Goal: Contribute content

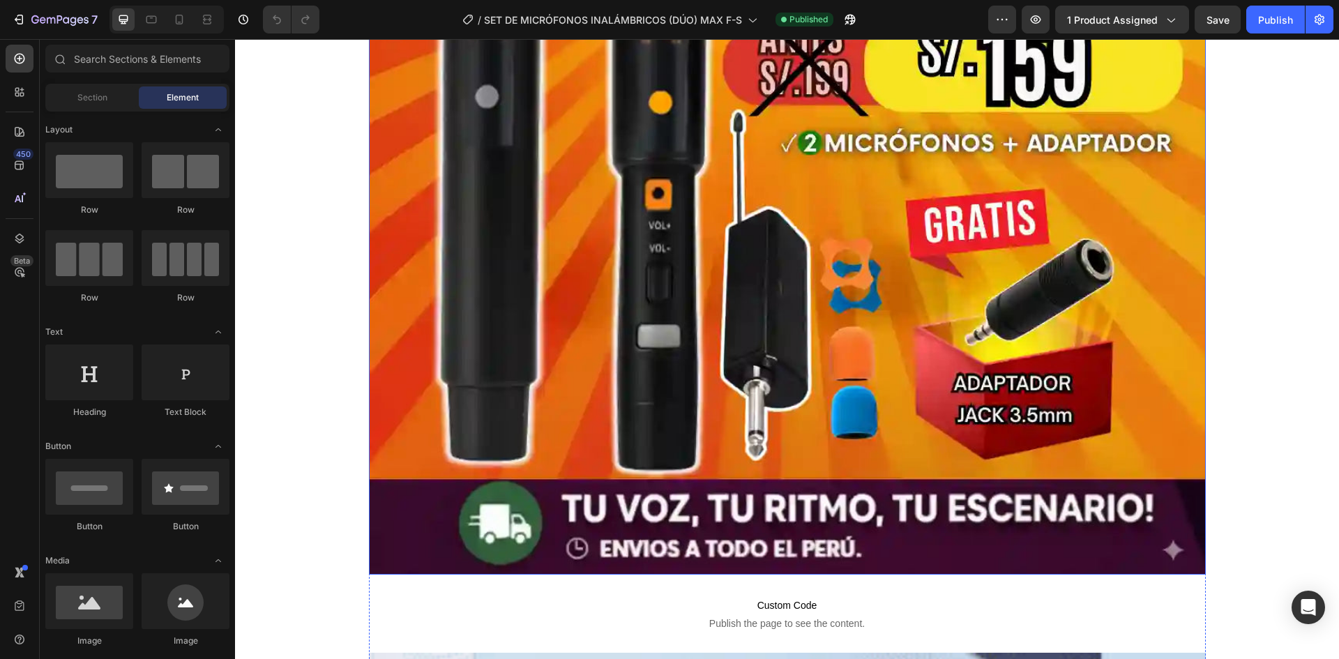
scroll to position [697, 0]
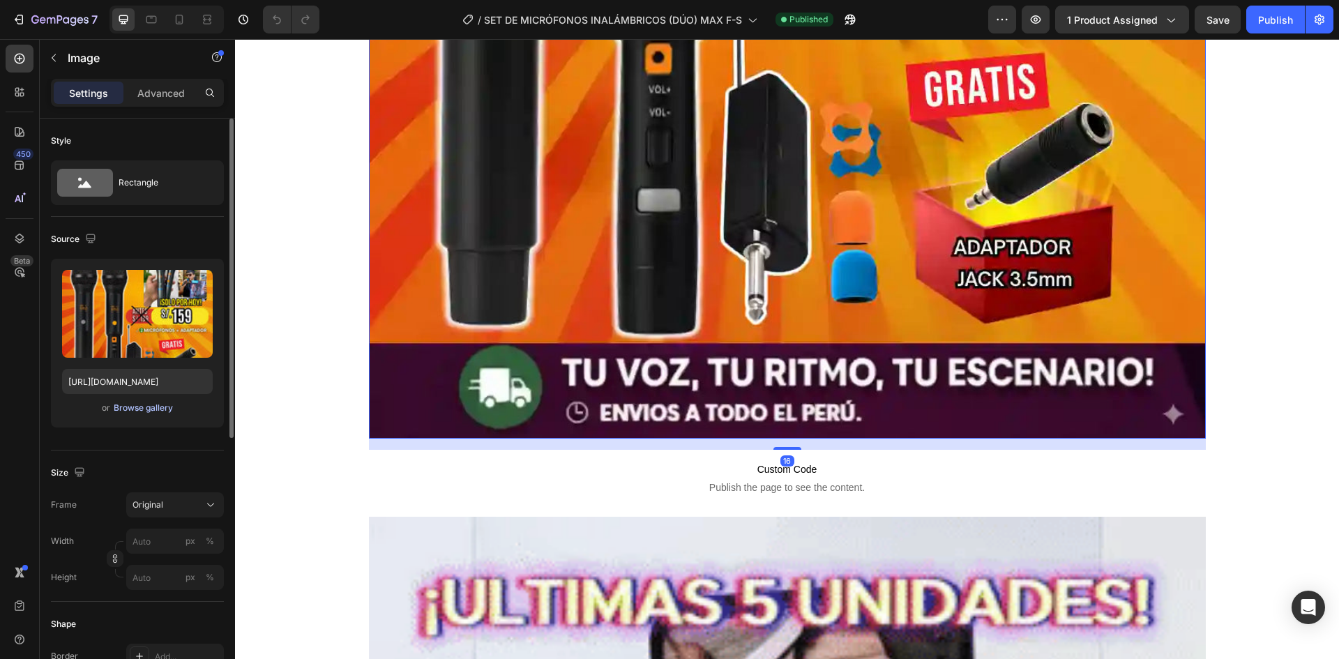
click at [158, 407] on div "Browse gallery" at bounding box center [143, 408] width 59 height 13
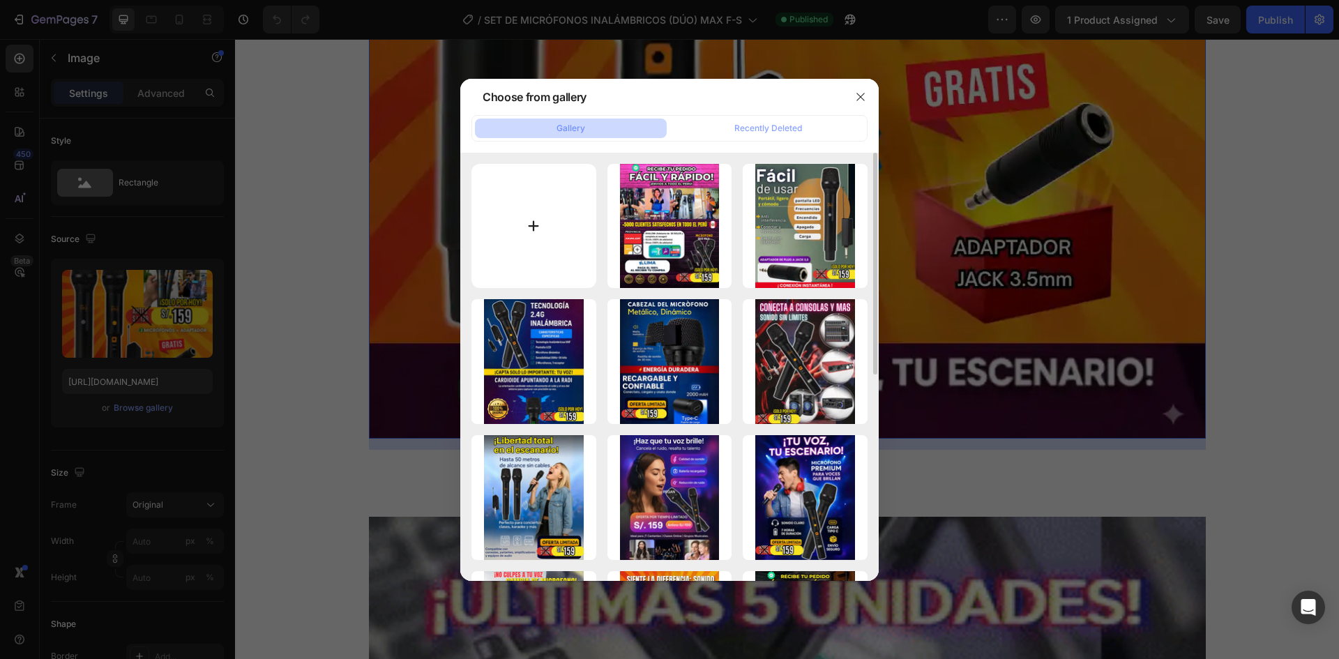
click at [566, 230] on input "file" at bounding box center [534, 226] width 125 height 125
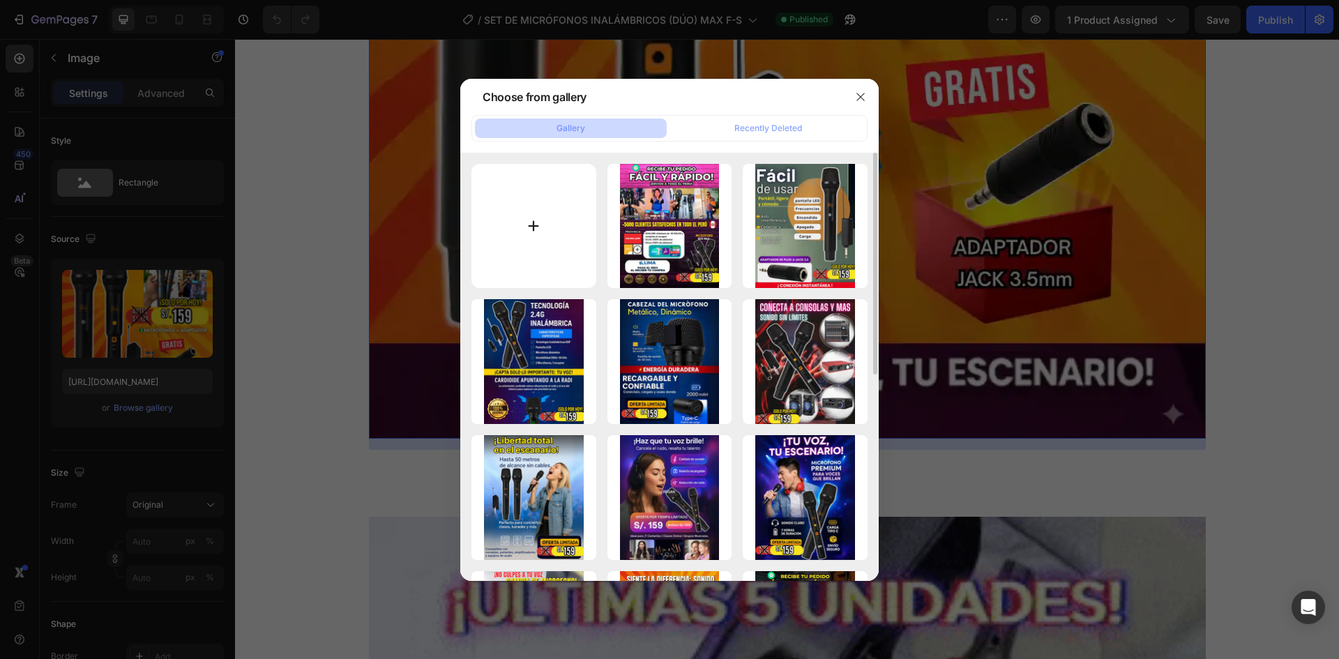
type input "C:\fakepath\CopiadeMICROFONODUALPRO-ezgif.com-jpg-to-webp-converter.webp"
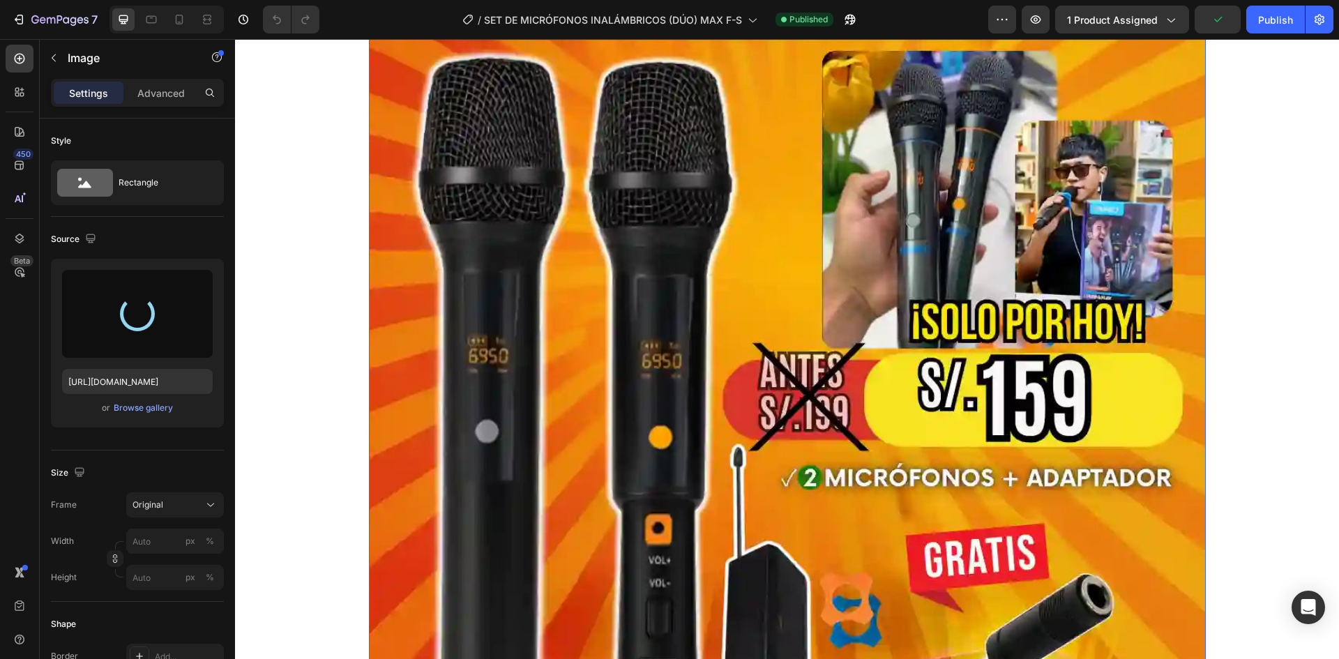
scroll to position [209, 0]
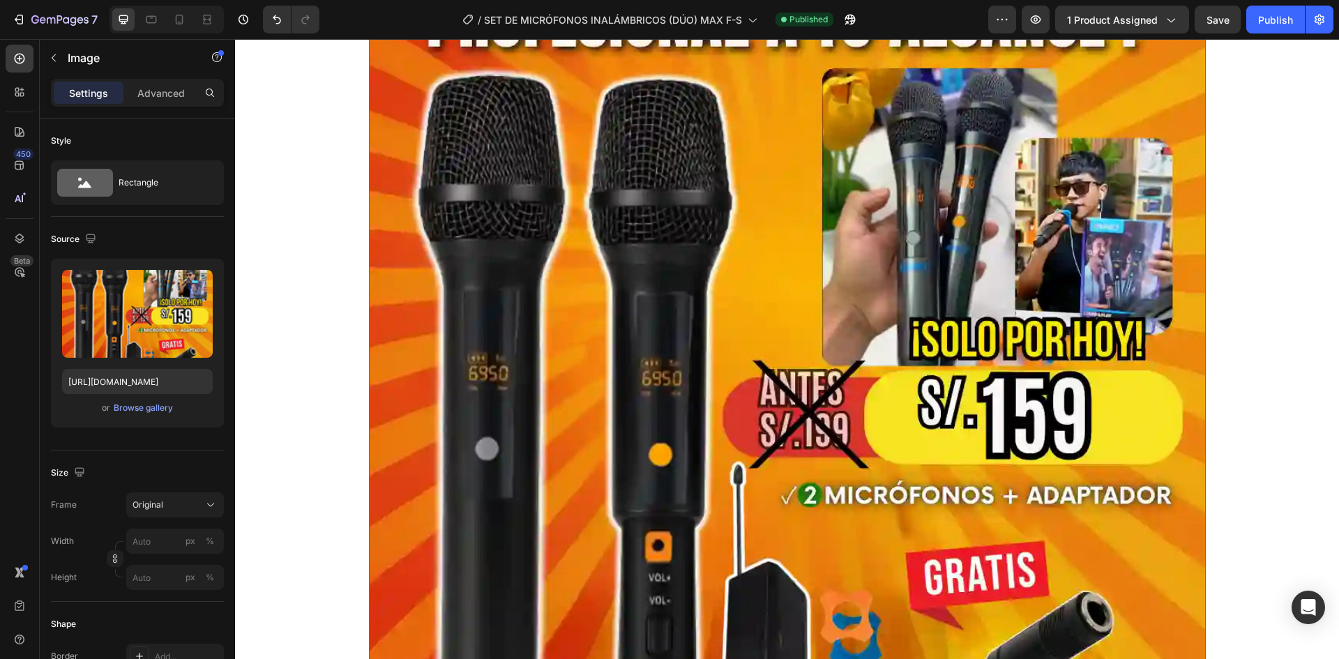
type input "[URL][DOMAIN_NAME]"
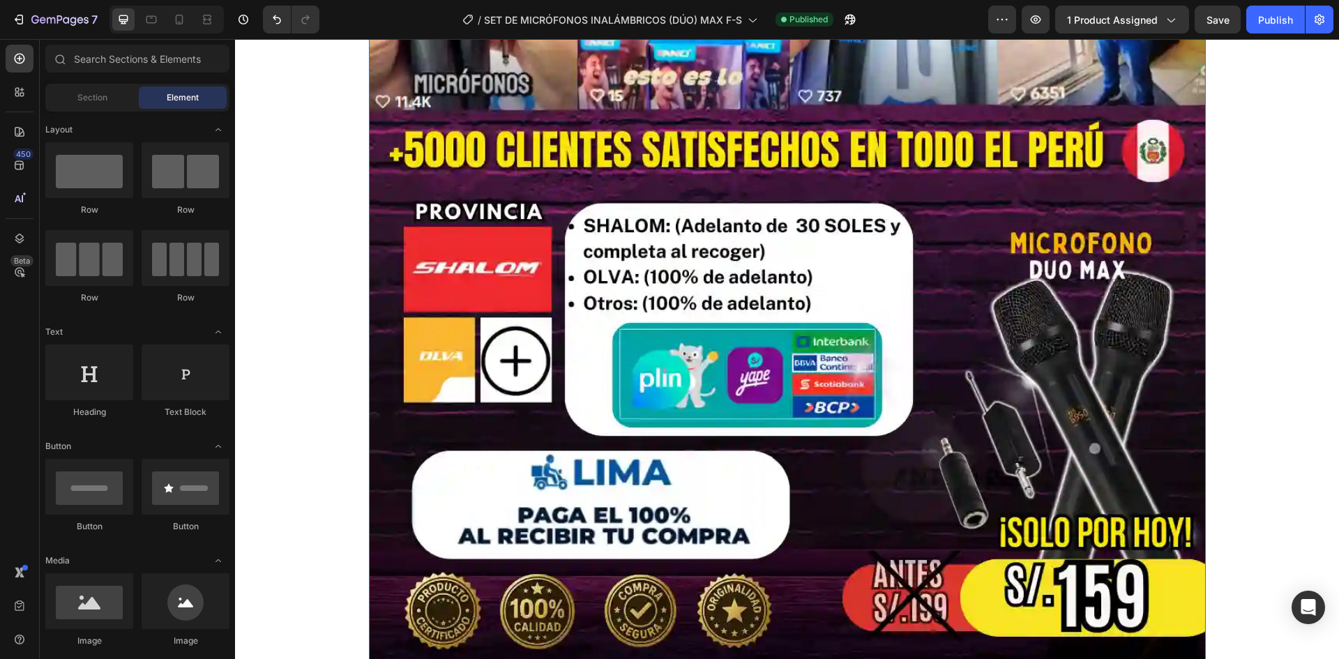
scroll to position [11408, 0]
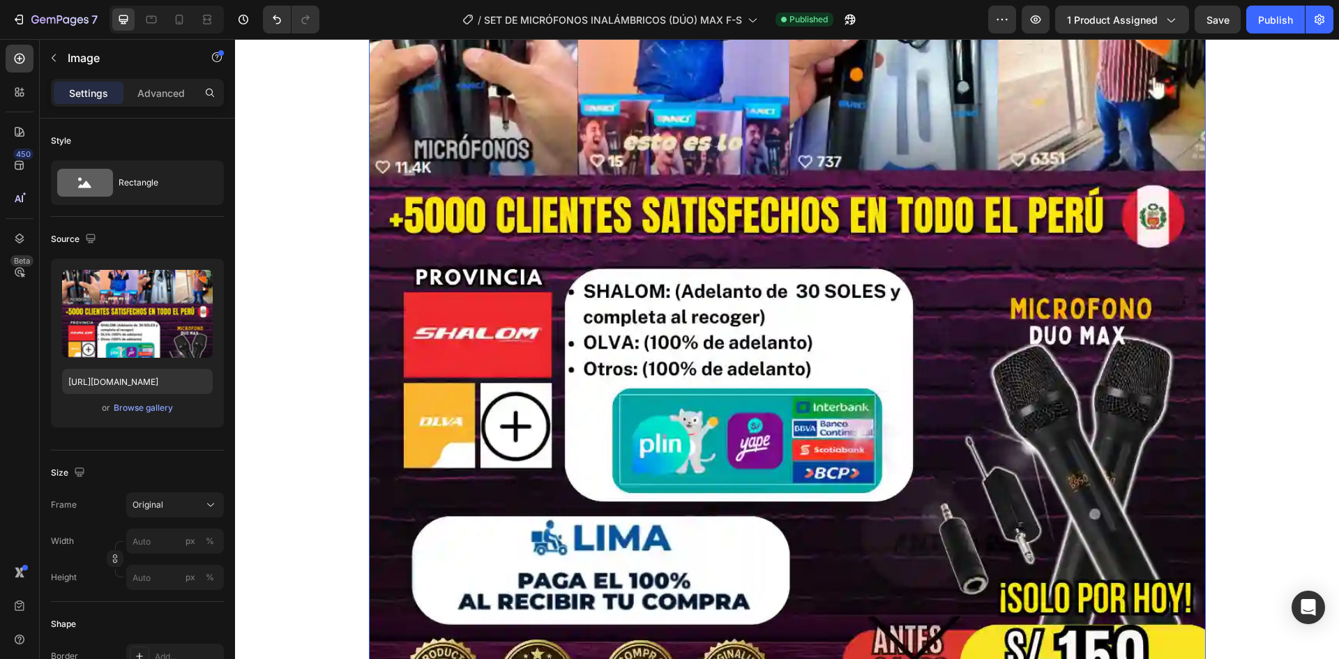
click at [737, 291] on img at bounding box center [787, 228] width 837 height 1046
click at [167, 407] on div "Browse gallery" at bounding box center [143, 408] width 59 height 13
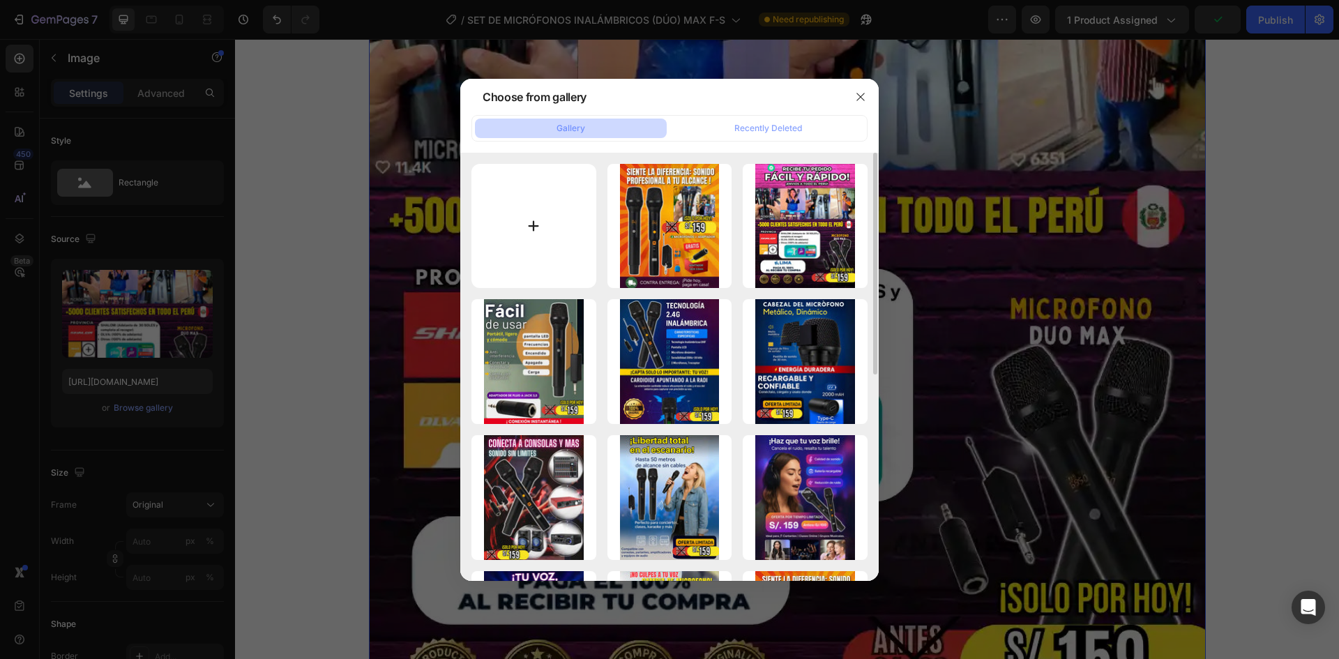
click at [564, 234] on input "file" at bounding box center [534, 226] width 125 height 125
type input "C:\fakepath\CopiadeMICROFONODUALPRO1-ezgif.com-jpg-to-webp-converter.webp"
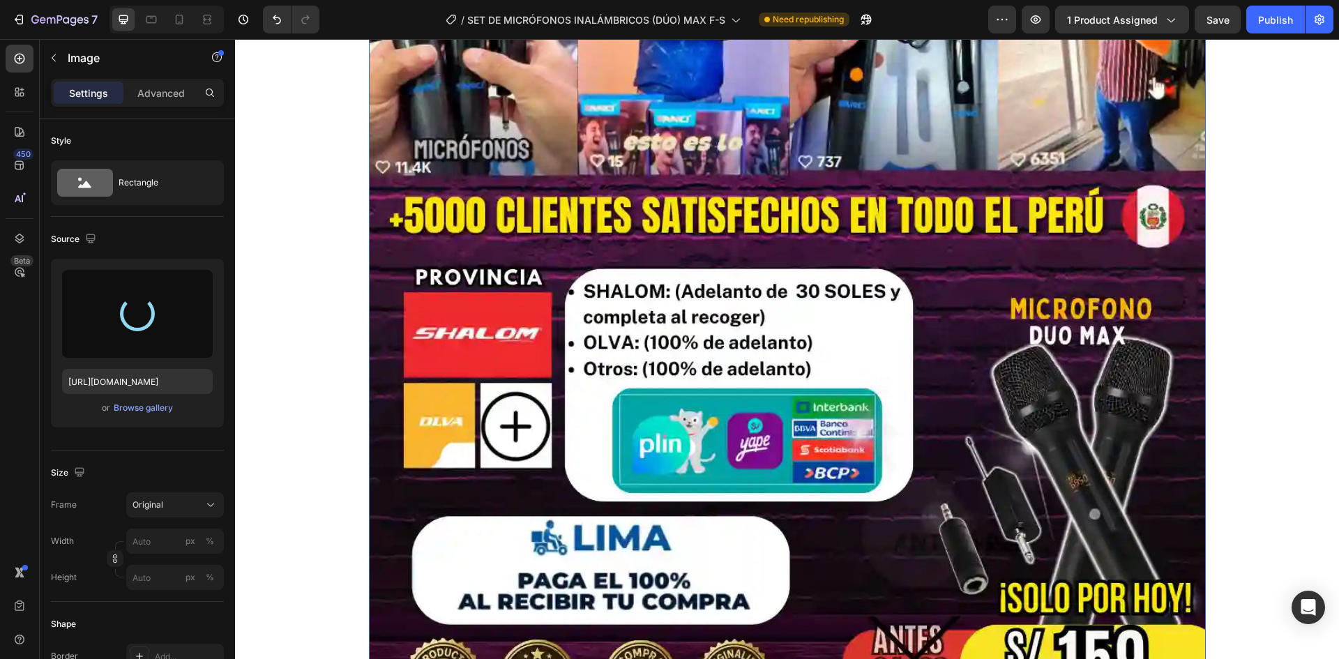
type input "[URL][DOMAIN_NAME]"
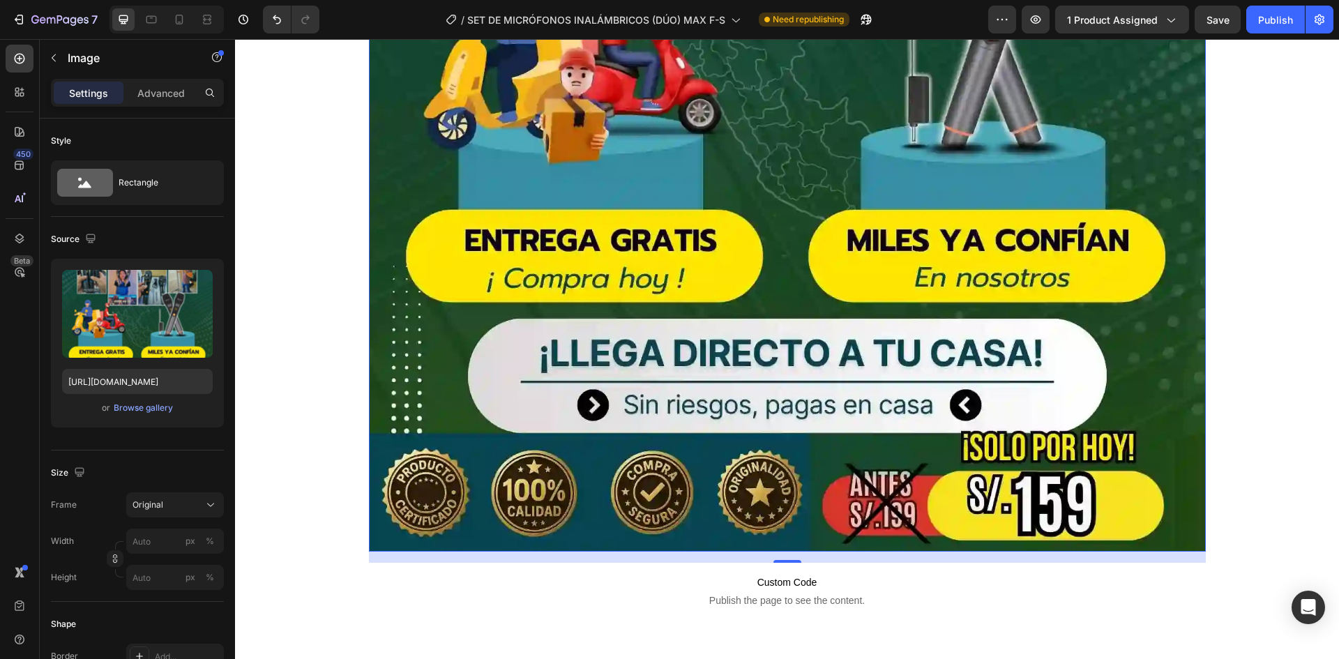
scroll to position [11757, 0]
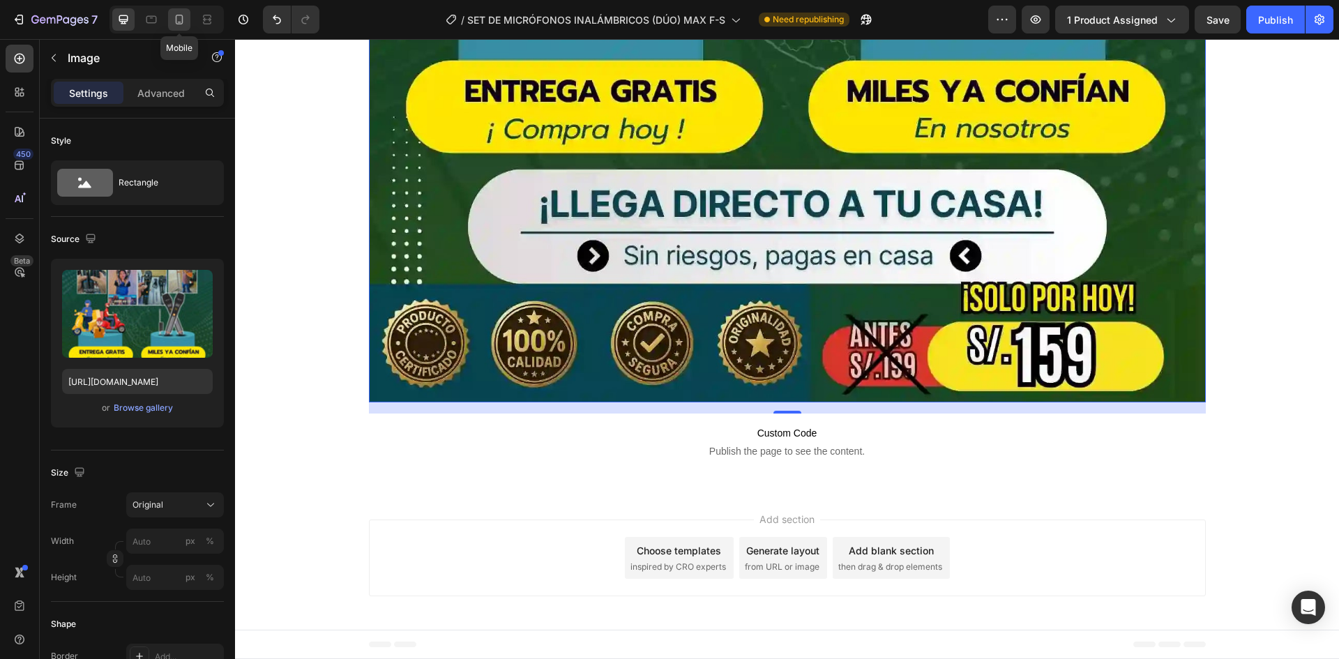
click at [188, 22] on div at bounding box center [179, 19] width 22 height 22
type input "100"
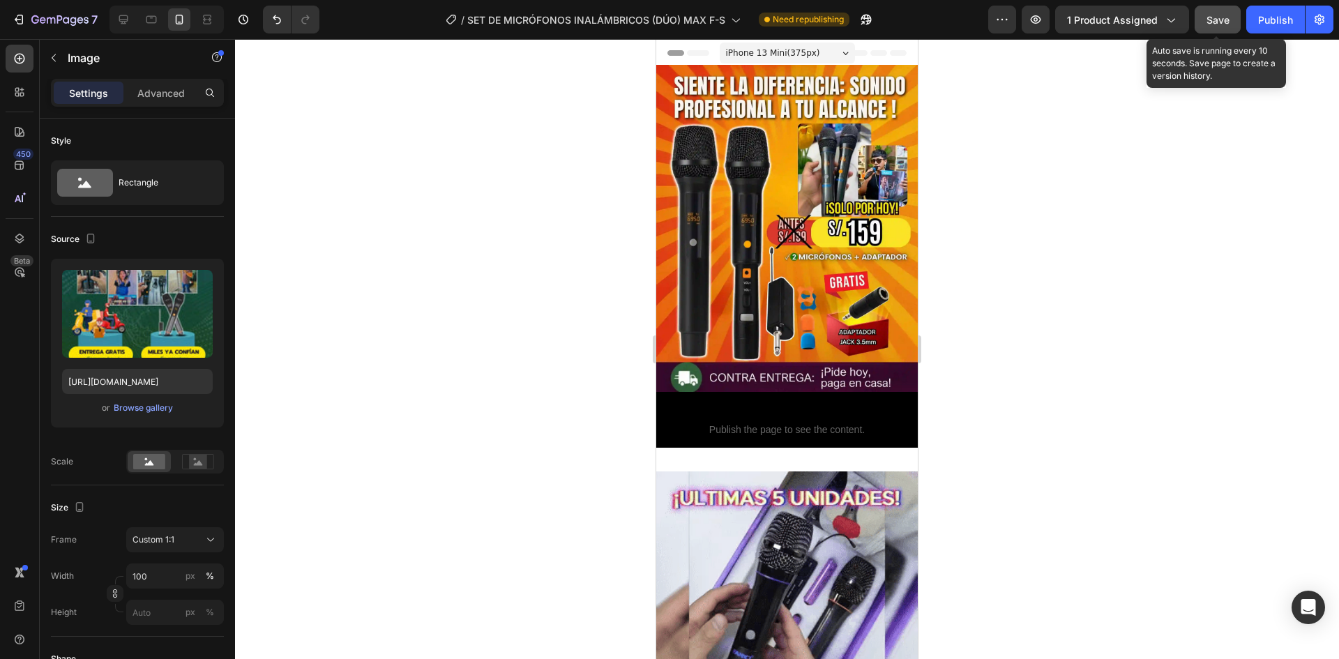
click at [1002, 24] on button "Save" at bounding box center [1218, 20] width 46 height 28
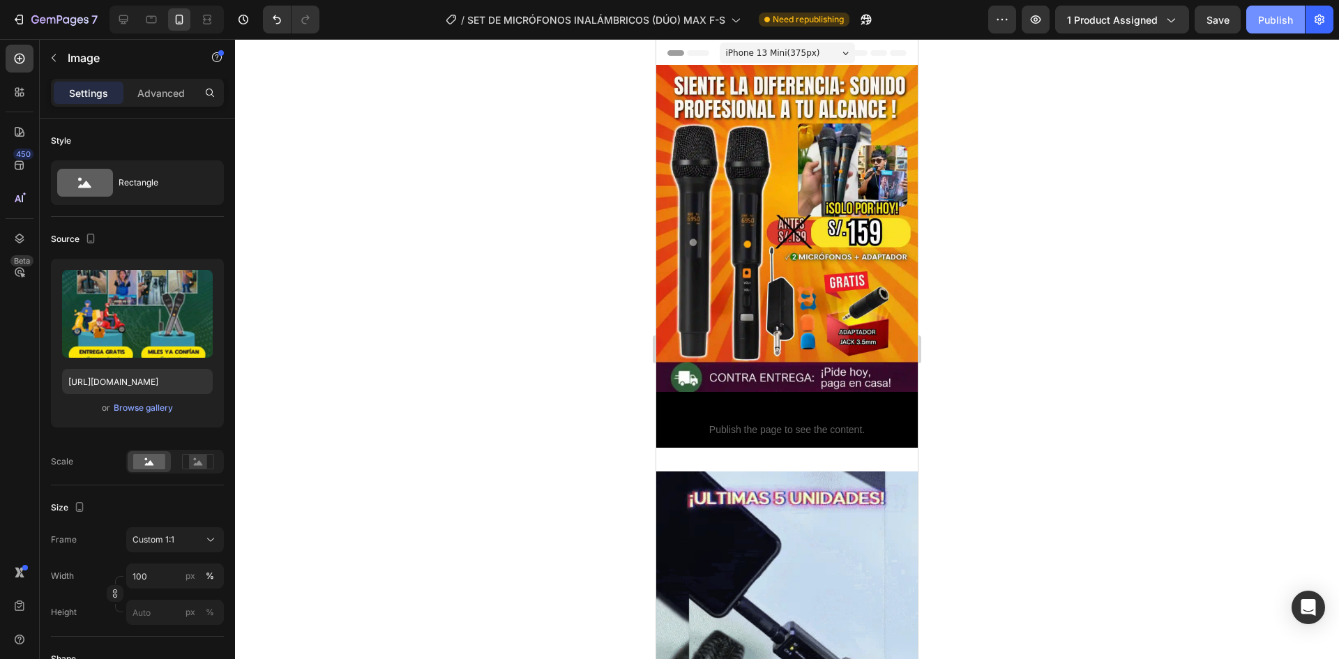
click at [1002, 21] on div "Publish" at bounding box center [1275, 20] width 35 height 15
